Goal: Information Seeking & Learning: Learn about a topic

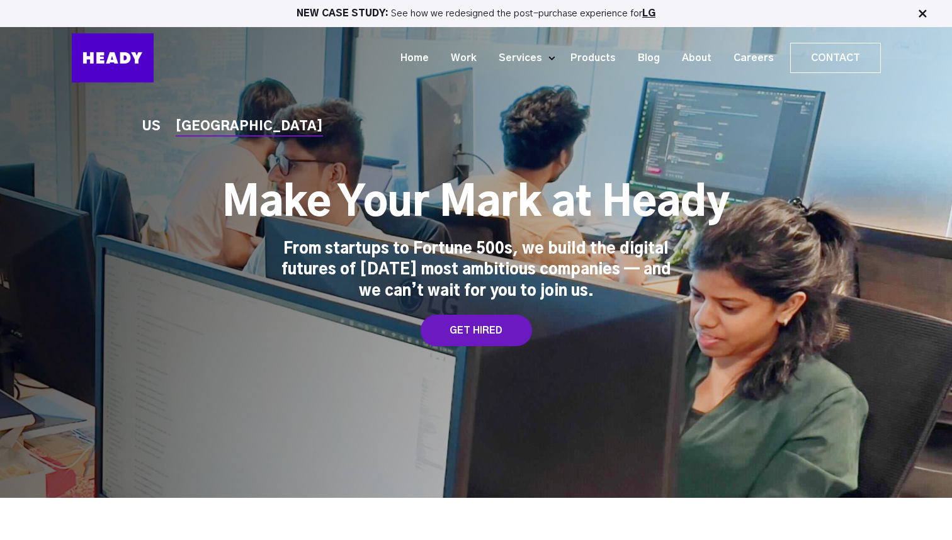
scroll to position [3500, 0]
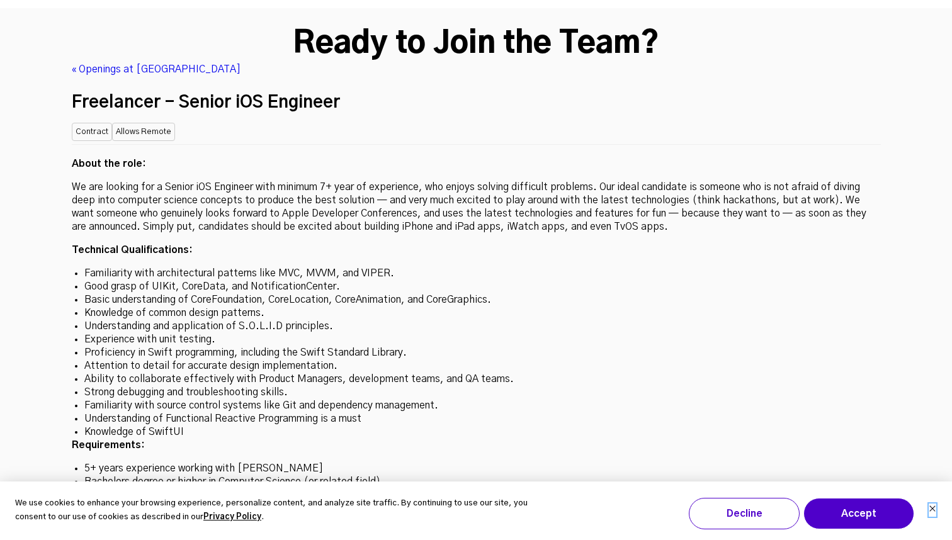
click at [935, 509] on icon "Dismiss cookie banner" at bounding box center [933, 509] width 8 height 8
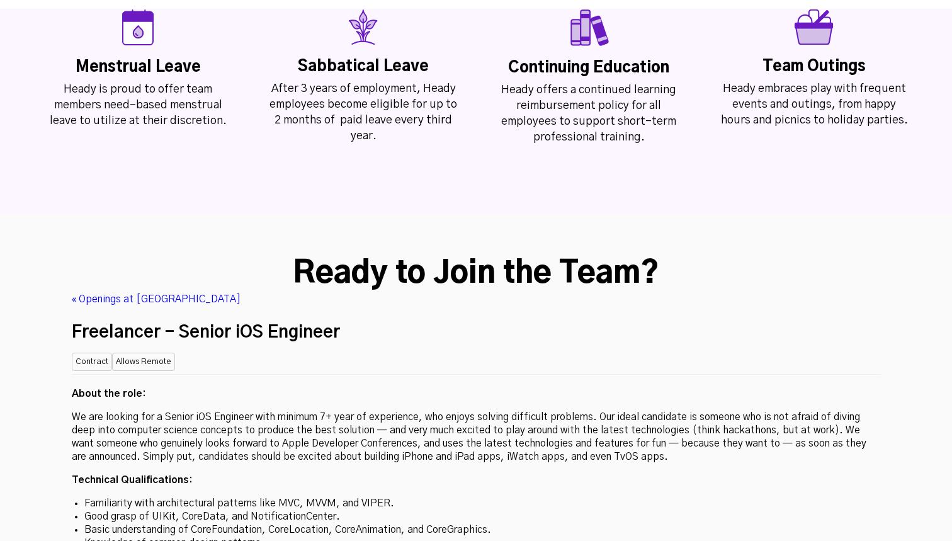
scroll to position [3294, 0]
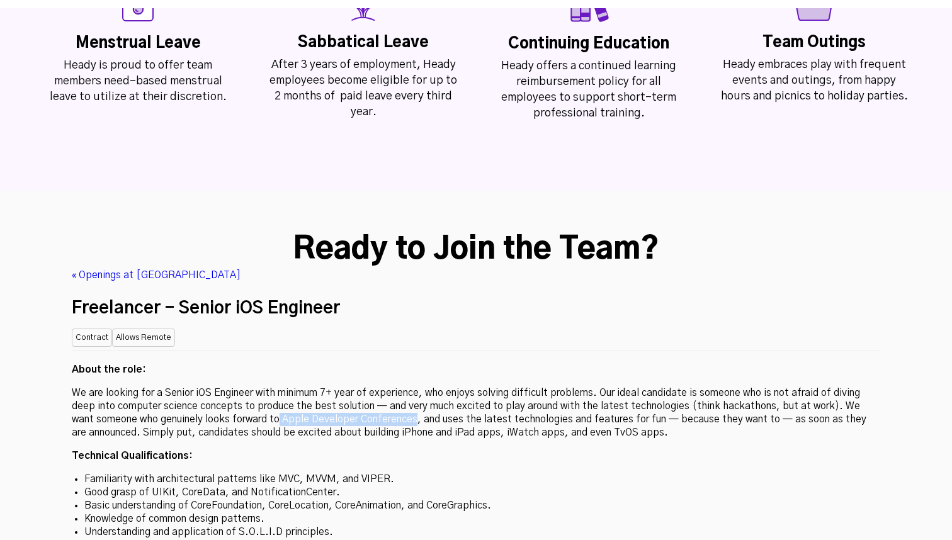
drag, startPoint x: 258, startPoint y: 354, endPoint x: 391, endPoint y: 354, distance: 132.9
click at [391, 387] on p "We are looking for a Senior iOS Engineer with minimum 7+ year of experience, wh…" at bounding box center [476, 413] width 809 height 53
copy p "Apple Developer Conferences"
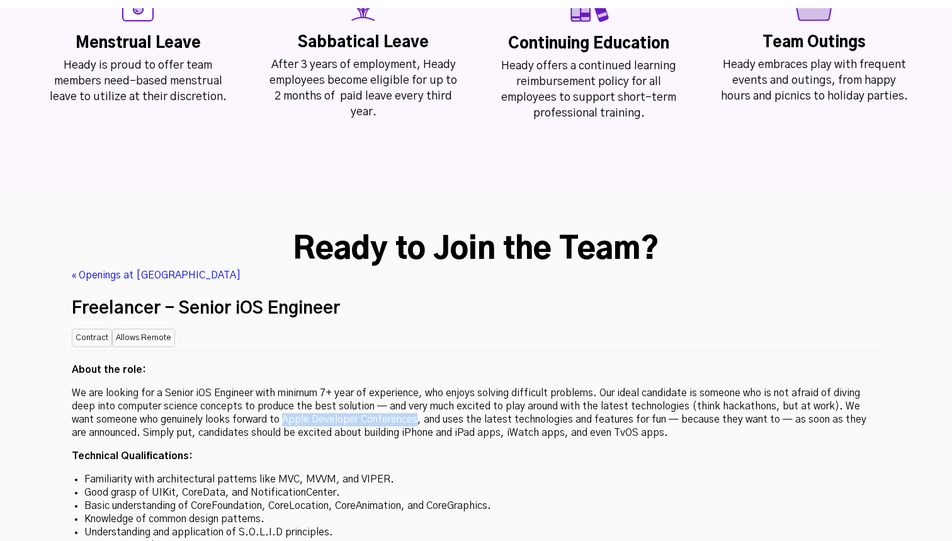
drag, startPoint x: 261, startPoint y: 354, endPoint x: 394, endPoint y: 357, distance: 132.9
click at [394, 387] on p "We are looking for a Senior iOS Engineer with minimum 7+ year of experience, wh…" at bounding box center [476, 413] width 809 height 53
copy p "Apple Developer Conferences"
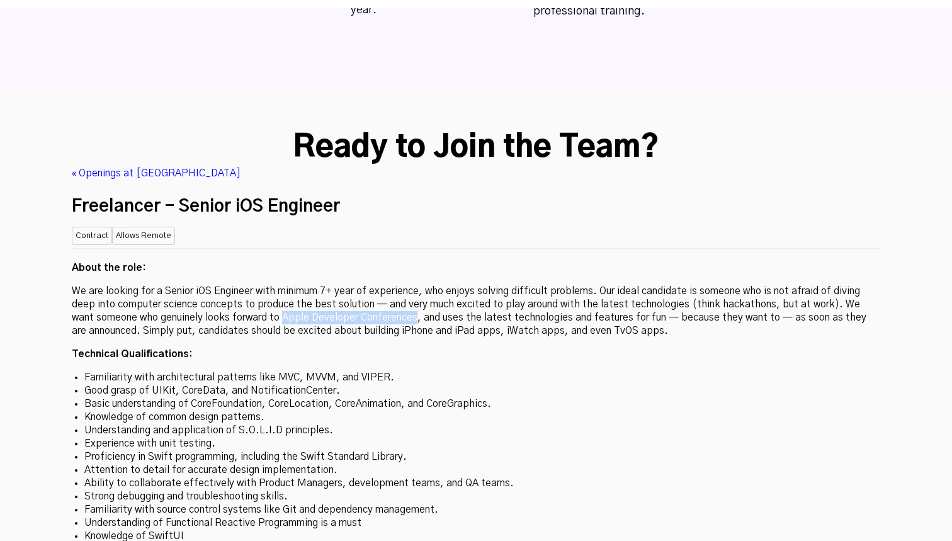
scroll to position [3401, 0]
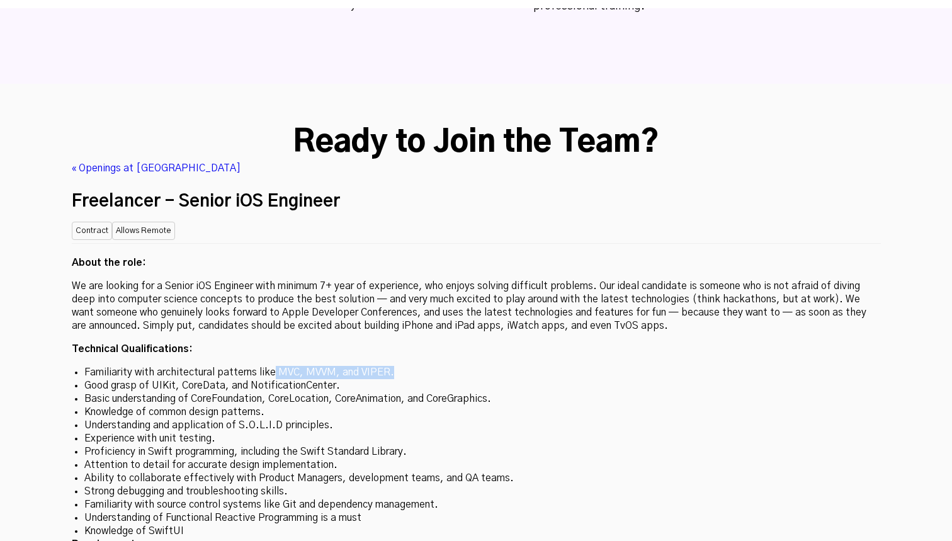
drag, startPoint x: 272, startPoint y: 310, endPoint x: 448, endPoint y: 310, distance: 175.7
click at [448, 366] on li "Familiarity with architectural patterns like MVC, MVVM, and VIPER." at bounding box center [476, 372] width 784 height 13
copy li "MVC, MVVM, and VIPER."
drag, startPoint x: 142, startPoint y: 320, endPoint x: 339, endPoint y: 321, distance: 197.1
click at [339, 379] on li "Good grasp of UIKit, CoreData, and NotificationCenter." at bounding box center [476, 385] width 784 height 13
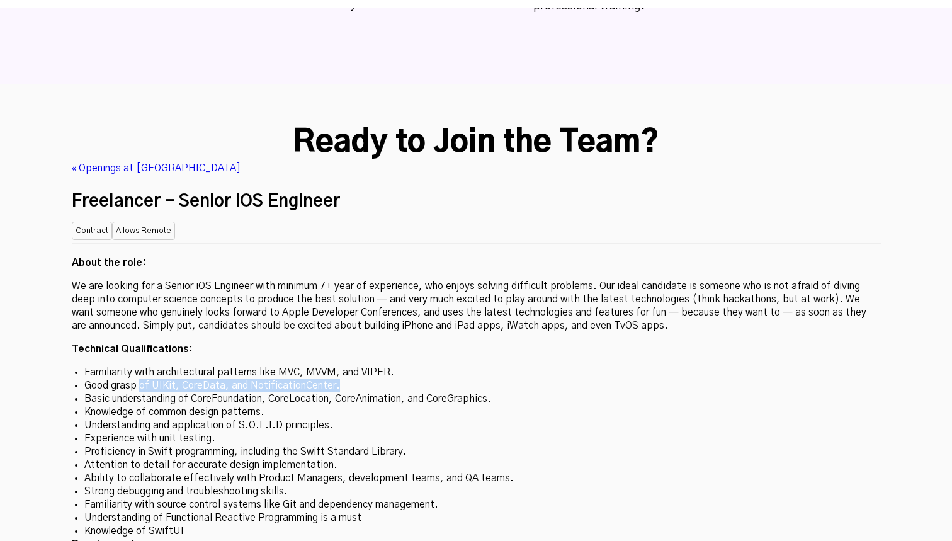
copy li "of UIKit, CoreData, and NotificationCenter."
click at [181, 524] on li "Knowledge of SwiftUI" at bounding box center [476, 530] width 784 height 13
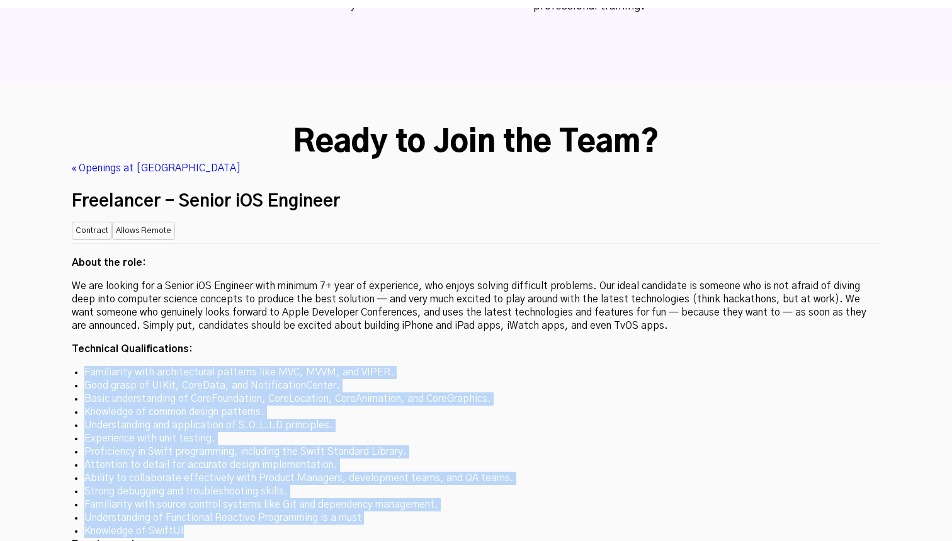
drag, startPoint x: 181, startPoint y: 467, endPoint x: 229, endPoint y: 301, distance: 172.4
click at [229, 301] on div "About the role: We are looking for a Senior iOS Engineer with minimum 7+ year o…" at bounding box center [476, 473] width 809 height 460
copy div "Familiarity with architectural patterns like MVC, MVVM, and VIPER. Good grasp o…"
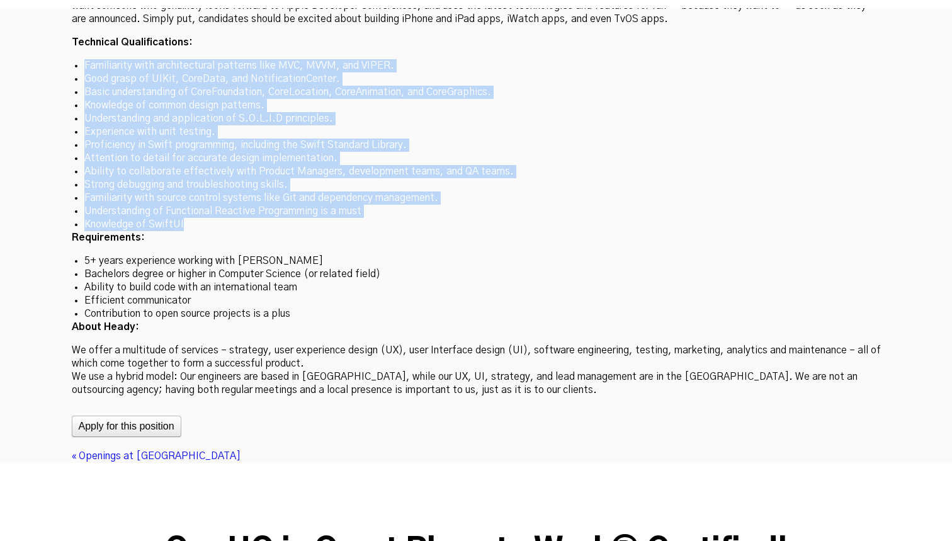
scroll to position [3743, 0]
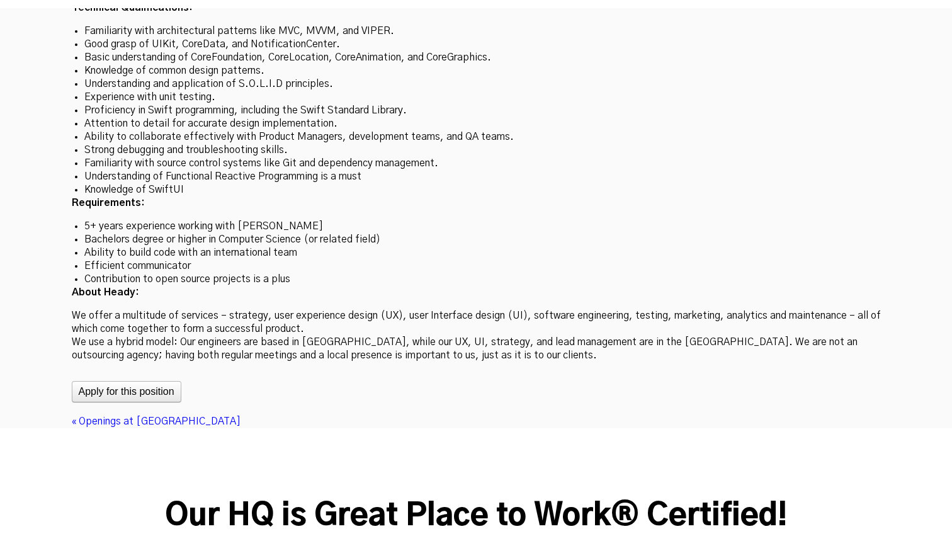
click at [305, 415] on div "« Openings at [GEOGRAPHIC_DATA]" at bounding box center [476, 421] width 809 height 13
drag, startPoint x: 77, startPoint y: 279, endPoint x: 174, endPoint y: 281, distance: 97.6
click at [174, 309] on p "We offer a multitude of services – strategy, user experience design (UX), user …" at bounding box center [476, 335] width 809 height 53
drag, startPoint x: 242, startPoint y: 279, endPoint x: 351, endPoint y: 280, distance: 108.9
click at [351, 309] on p "We offer a multitude of services – strategy, user experience design (UX), user …" at bounding box center [476, 335] width 809 height 53
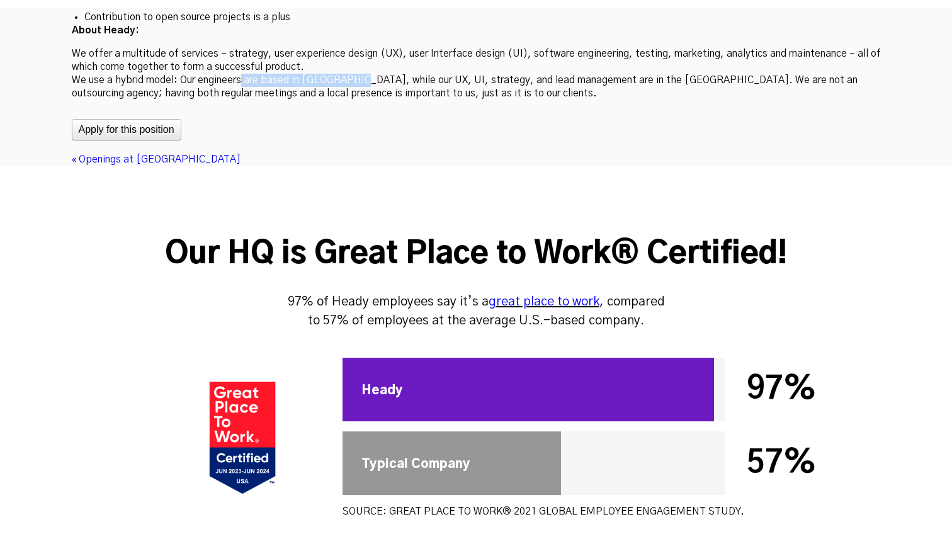
scroll to position [4055, 0]
